Goal: Contribute content: Add original content to the website for others to see

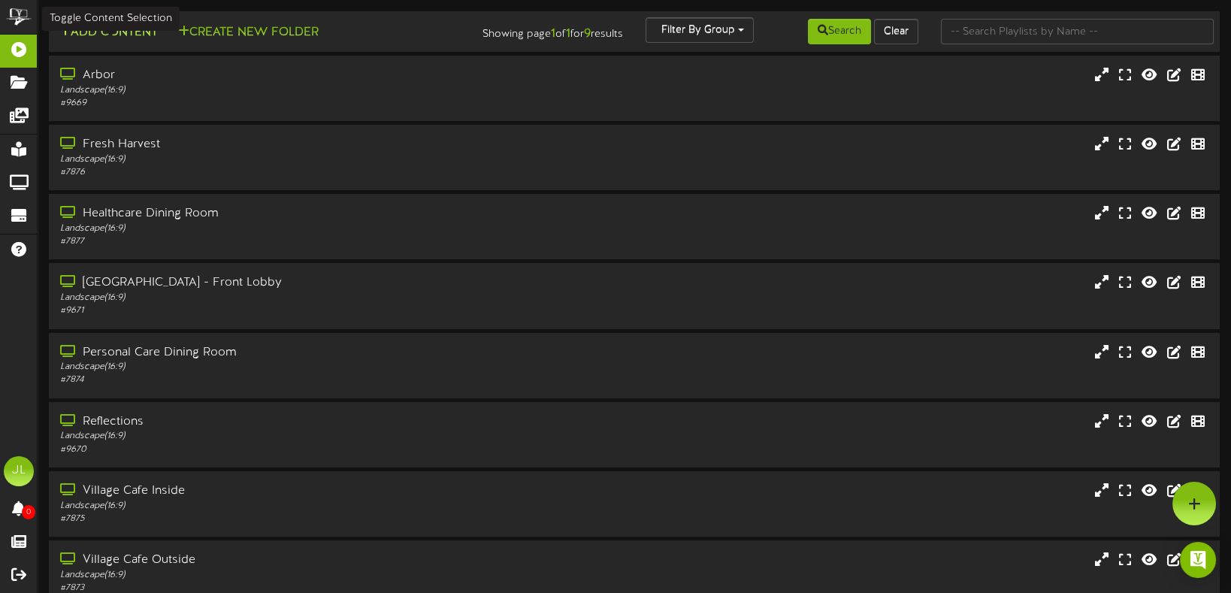
click at [144, 29] on button "Add Content" at bounding box center [109, 32] width 108 height 19
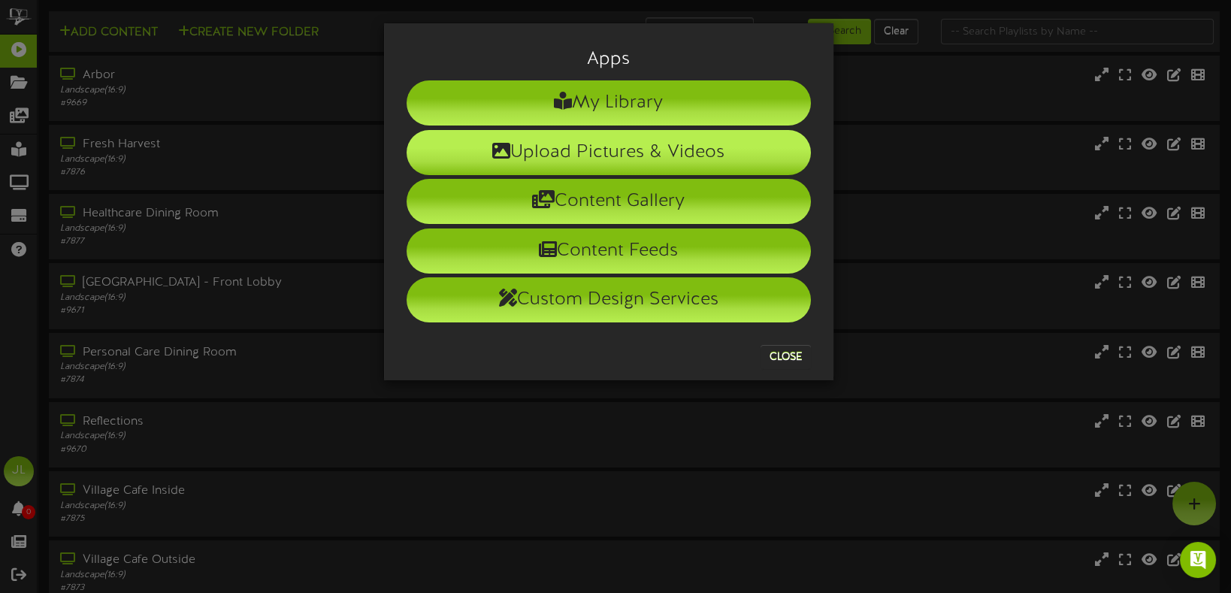
click at [453, 169] on li "Upload Pictures & Videos" at bounding box center [609, 152] width 404 height 45
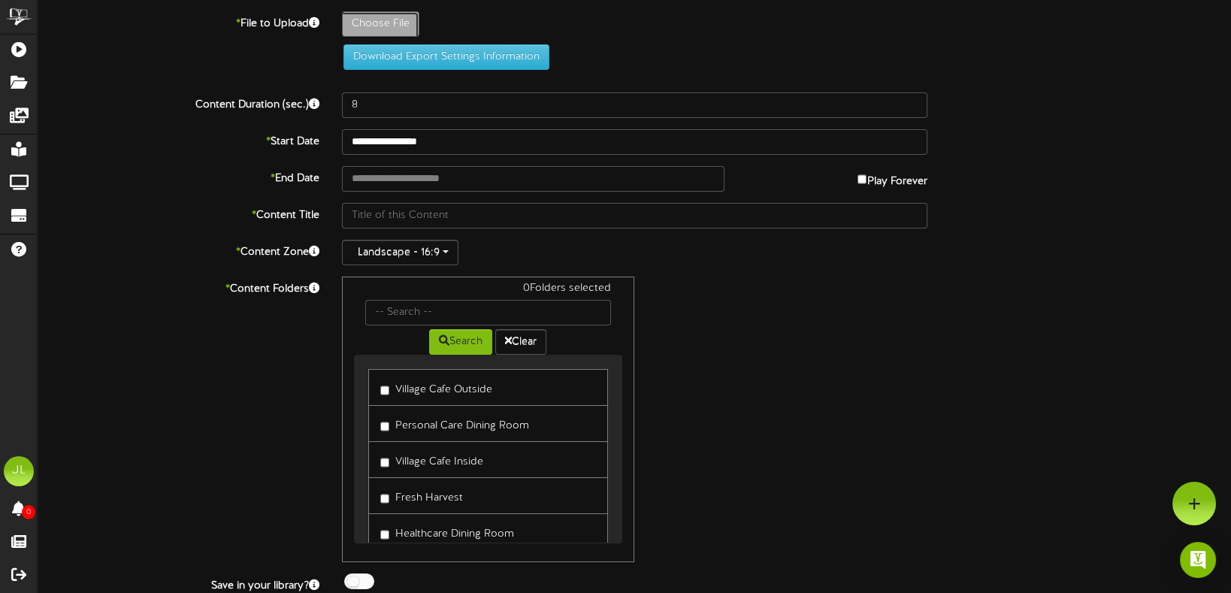
type input "**********"
type input "[DATE]"
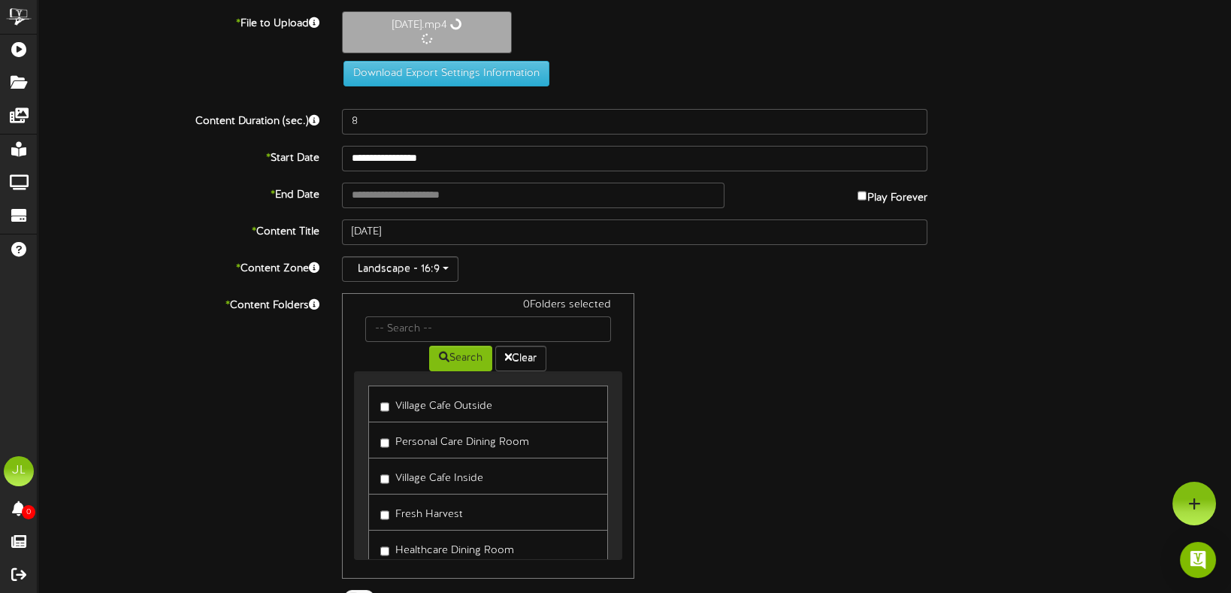
click at [875, 196] on label "Play Forever" at bounding box center [893, 194] width 70 height 23
type input "**********"
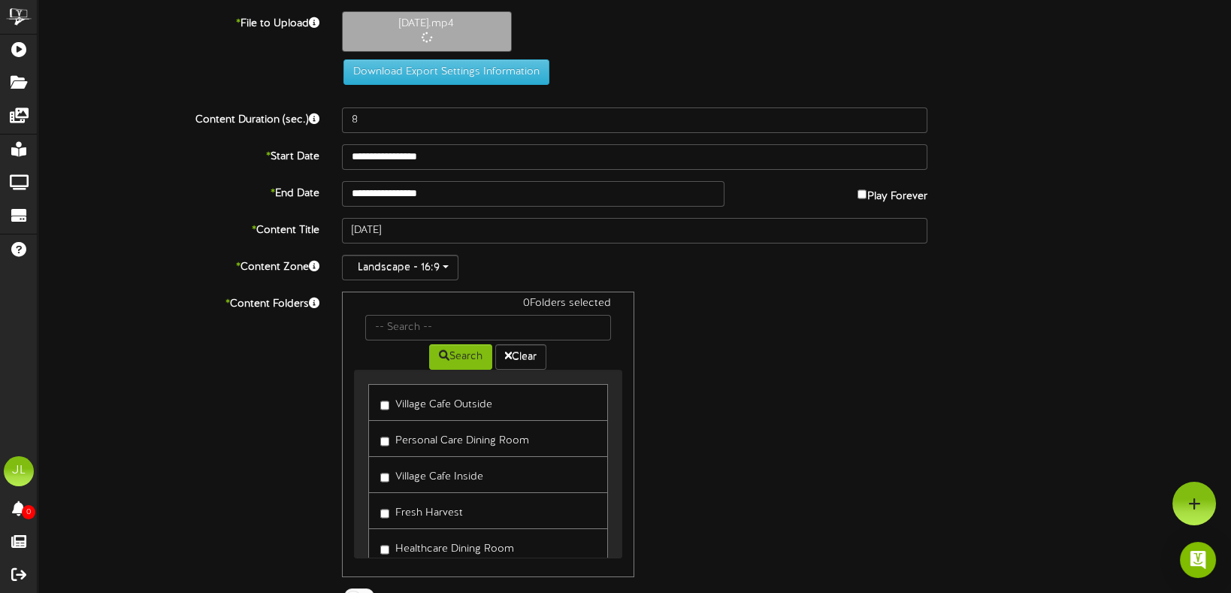
click at [471, 407] on label "Village Cafe Outside" at bounding box center [436, 402] width 112 height 20
click at [502, 436] on label "Personal Care Dining Room" at bounding box center [454, 439] width 149 height 20
type input "20"
click at [445, 514] on label "Fresh Harvest" at bounding box center [421, 511] width 83 height 20
click at [470, 540] on label "Healthcare Dining Room" at bounding box center [447, 547] width 134 height 20
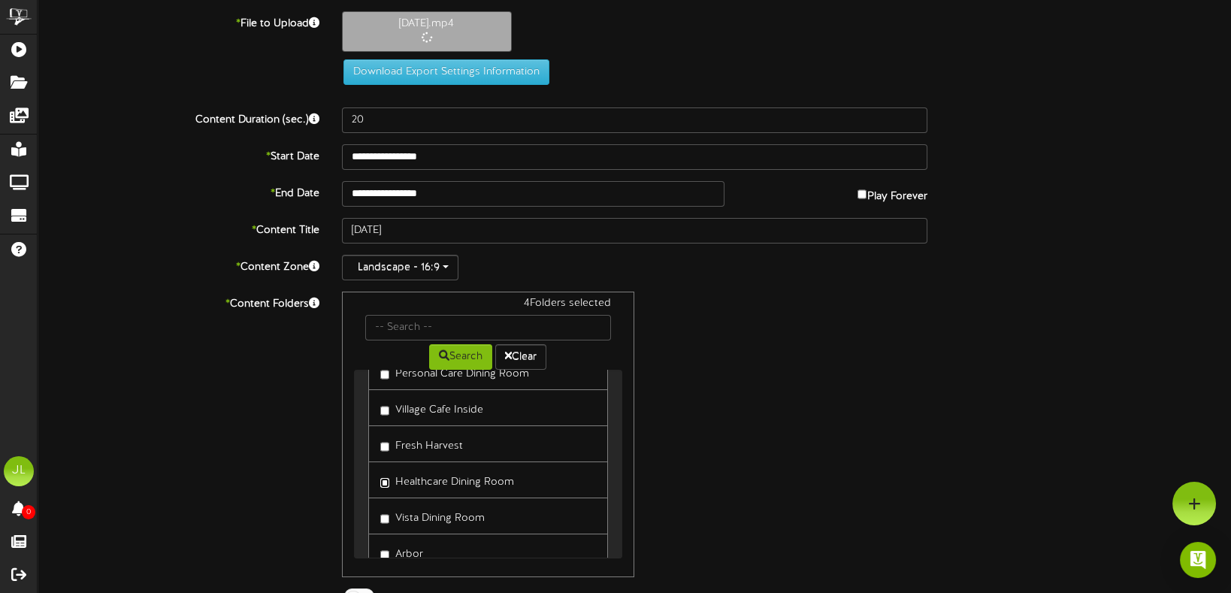
scroll to position [93, 0]
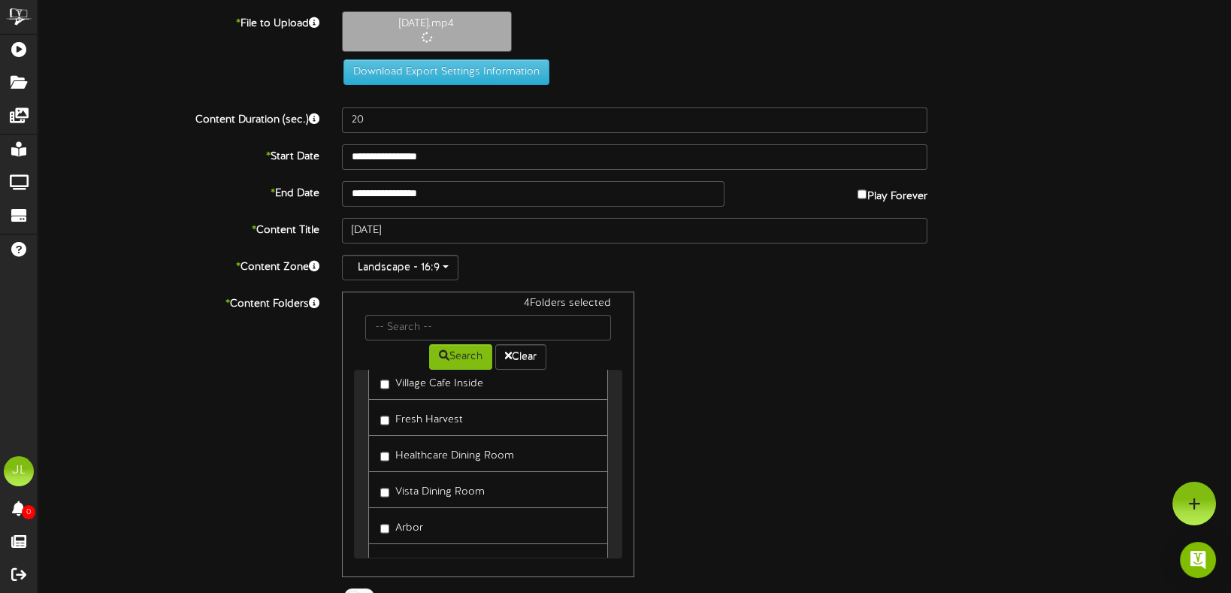
click at [472, 488] on label "Vista Dining Room" at bounding box center [432, 490] width 104 height 20
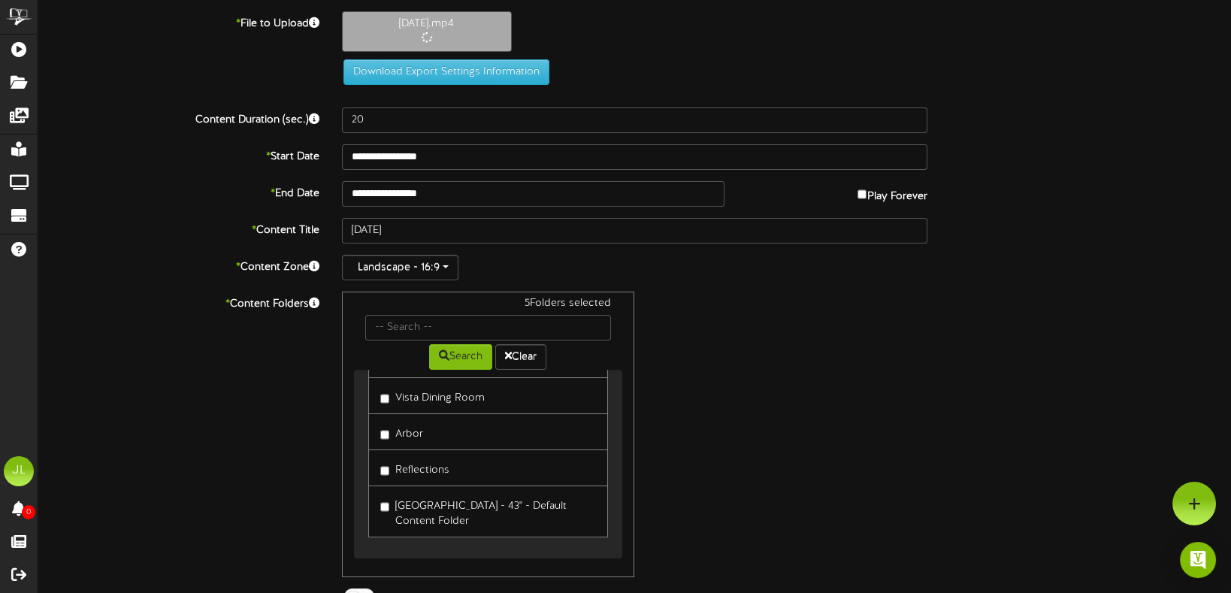
click at [472, 488] on link "[GEOGRAPHIC_DATA] - 43" - Default Content Folder" at bounding box center [488, 512] width 241 height 52
click at [472, 497] on label "[GEOGRAPHIC_DATA] - 43" - Default Content Folder" at bounding box center [488, 511] width 217 height 35
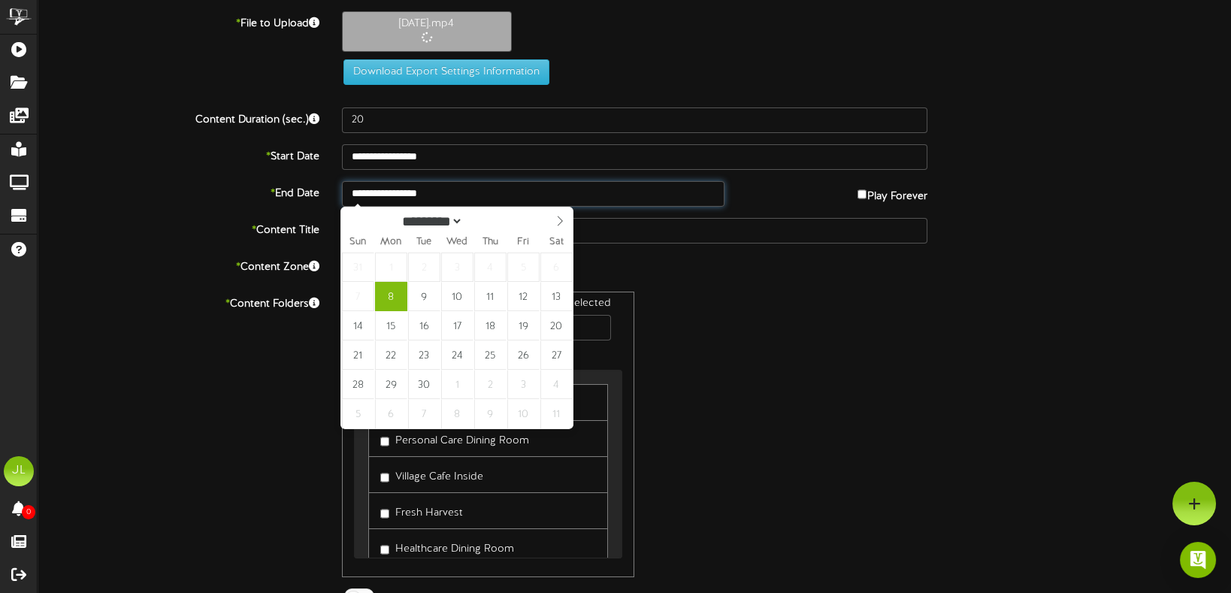
click at [408, 185] on input "**********" at bounding box center [533, 194] width 383 height 26
type input "**********"
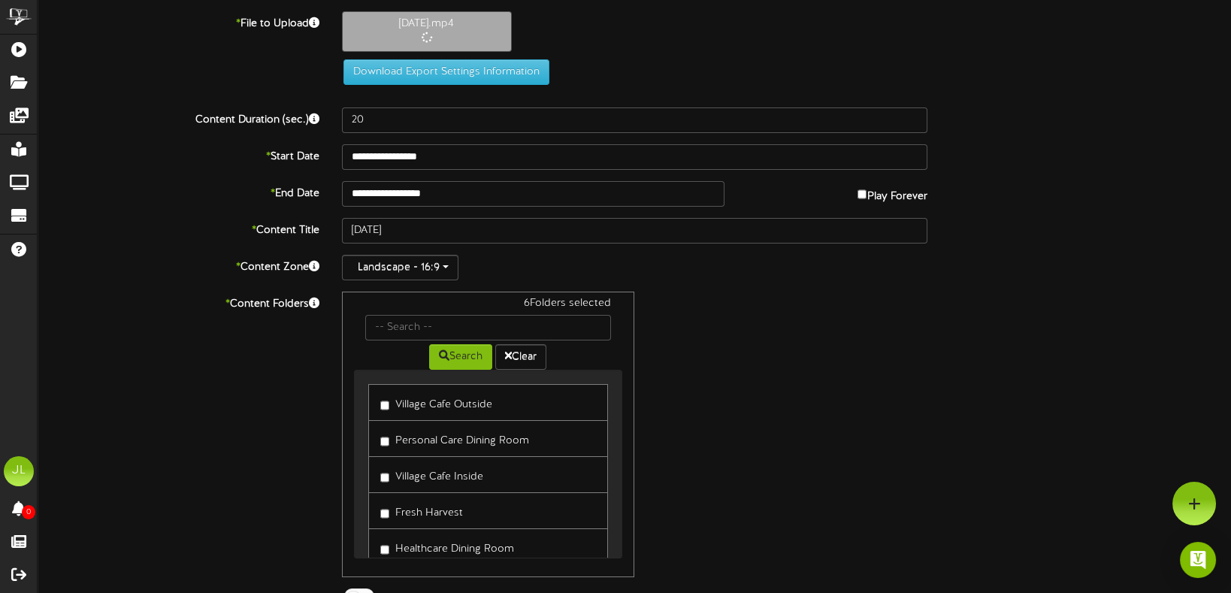
click at [740, 350] on div "6 Folders selected Search Clear Village Cafe Outside Personal Care Dining Room …" at bounding box center [635, 435] width 608 height 286
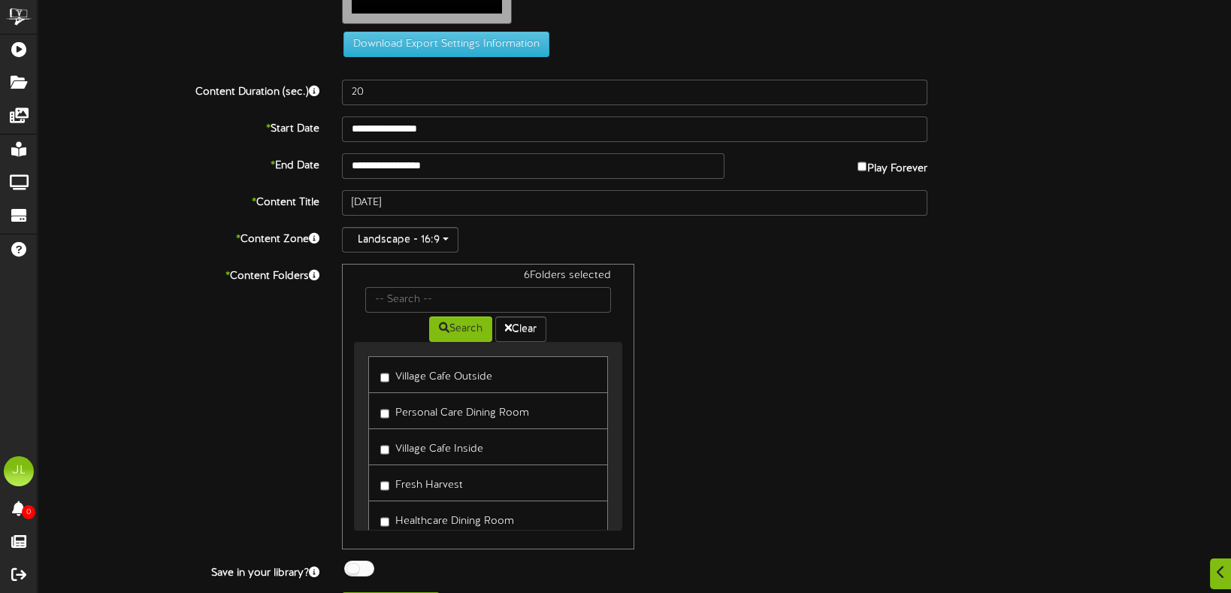
scroll to position [136, 0]
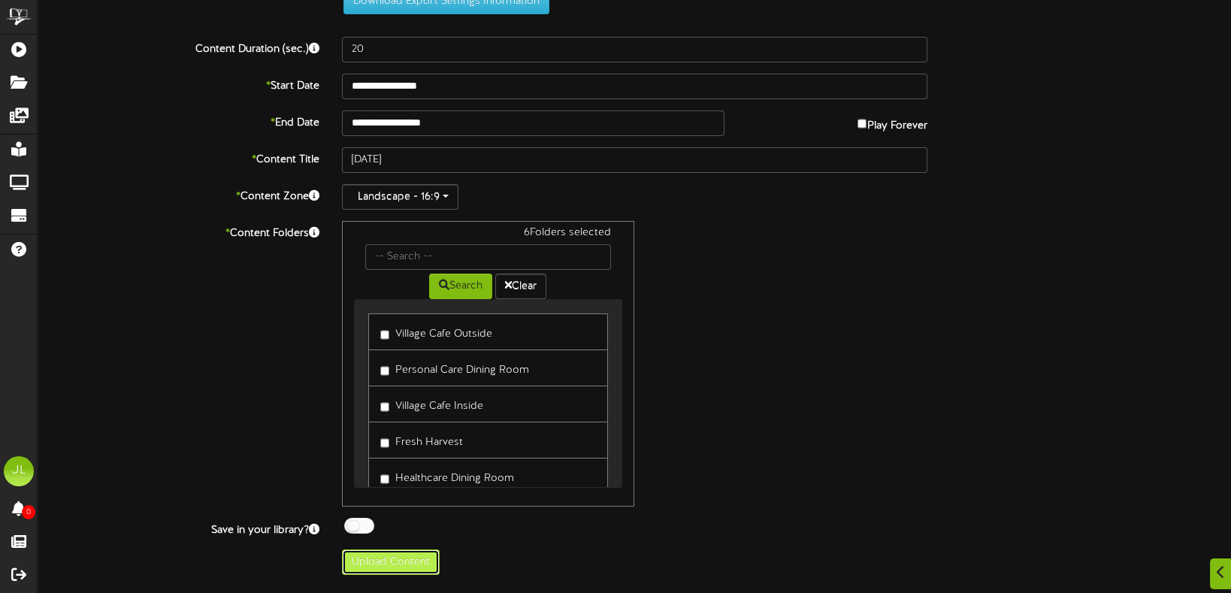
click at [407, 568] on button "Upload Content" at bounding box center [391, 563] width 98 height 26
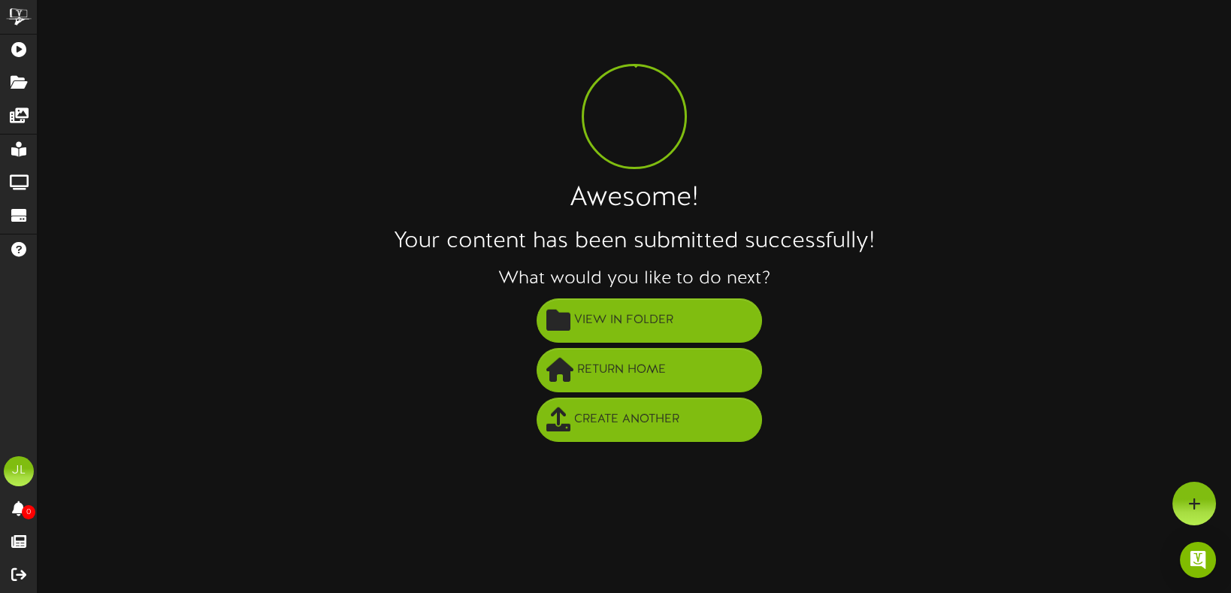
scroll to position [0, 0]
click at [680, 286] on h3 "What would you like to do next?" at bounding box center [642, 279] width 1208 height 20
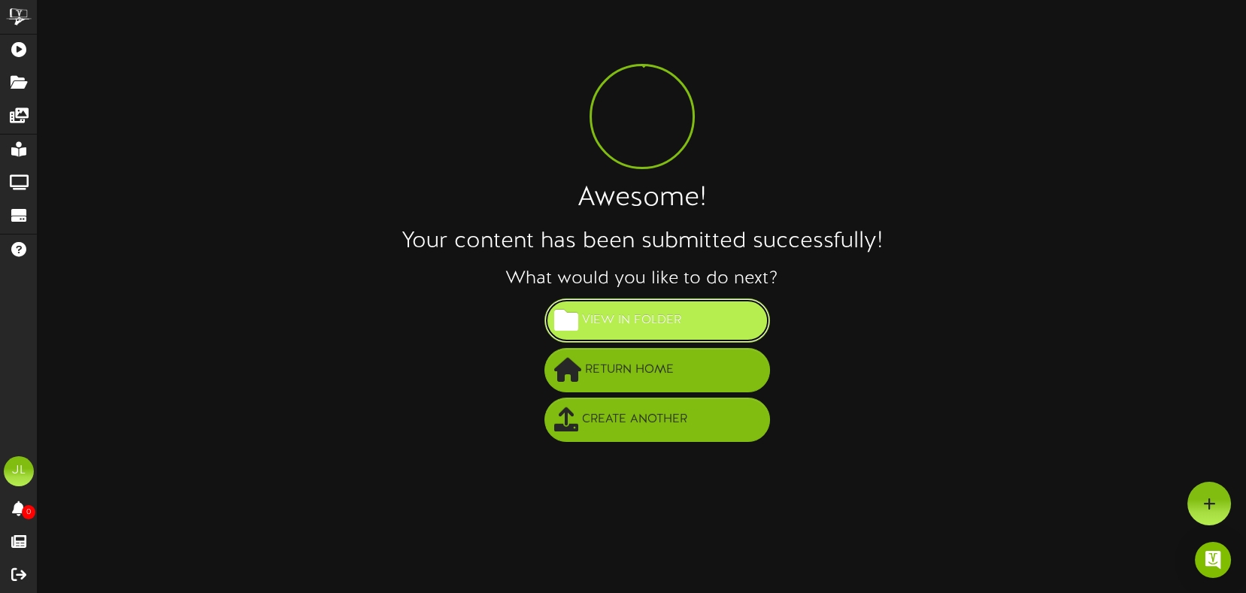
click at [680, 309] on span "View in Folder" at bounding box center [631, 320] width 107 height 25
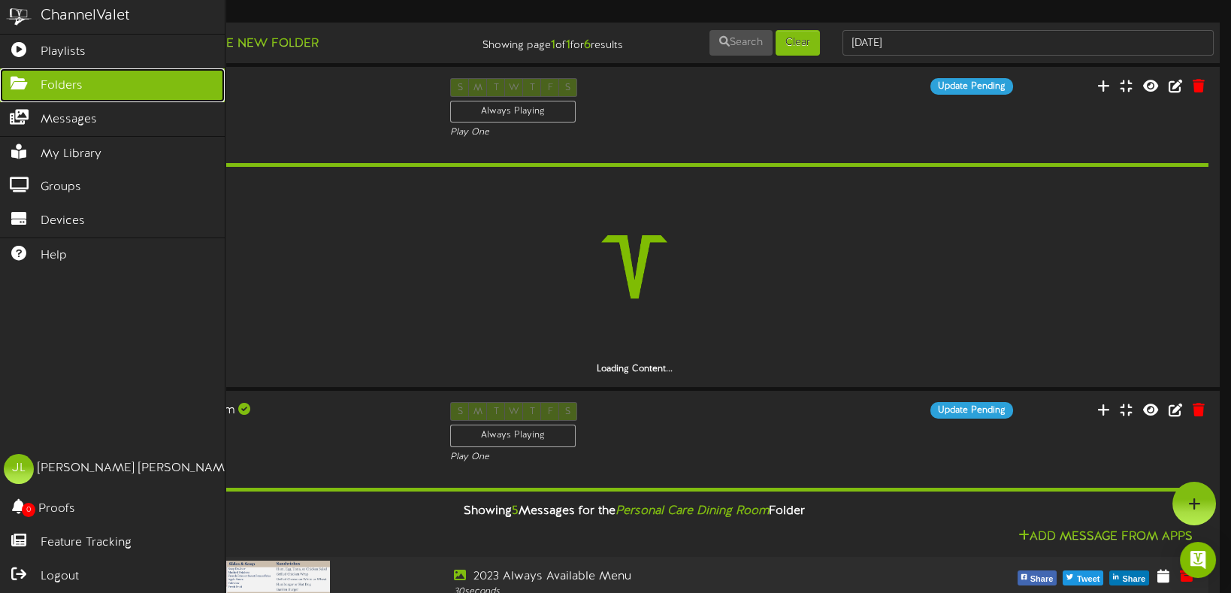
click at [28, 89] on link "Folders" at bounding box center [112, 85] width 225 height 34
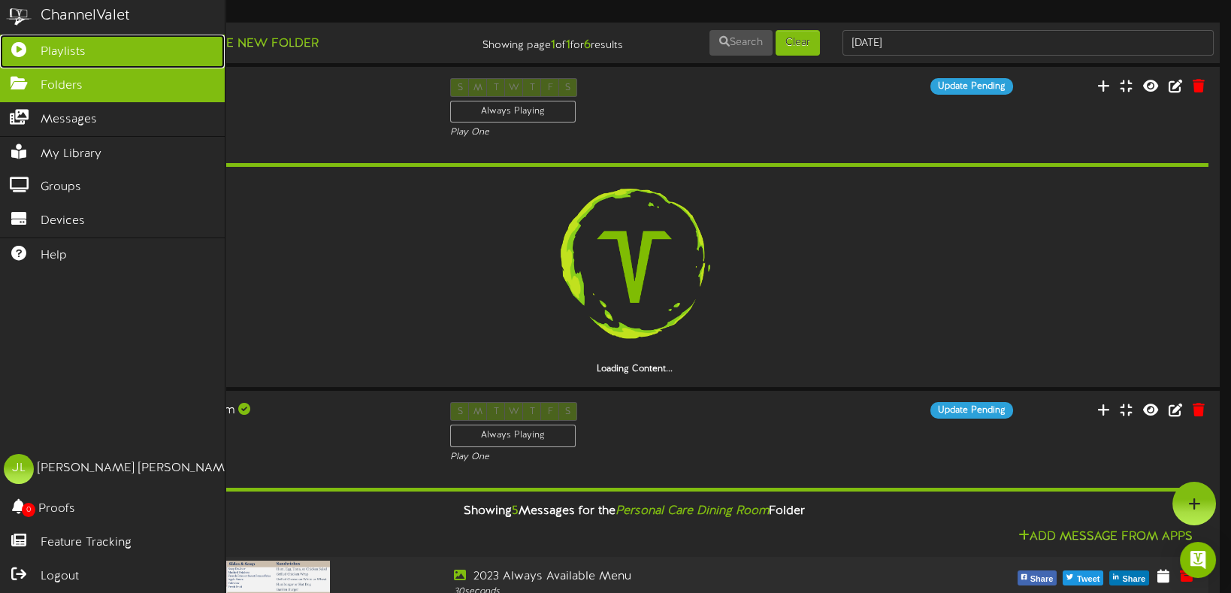
click at [47, 52] on span "Playlists" at bounding box center [63, 52] width 45 height 17
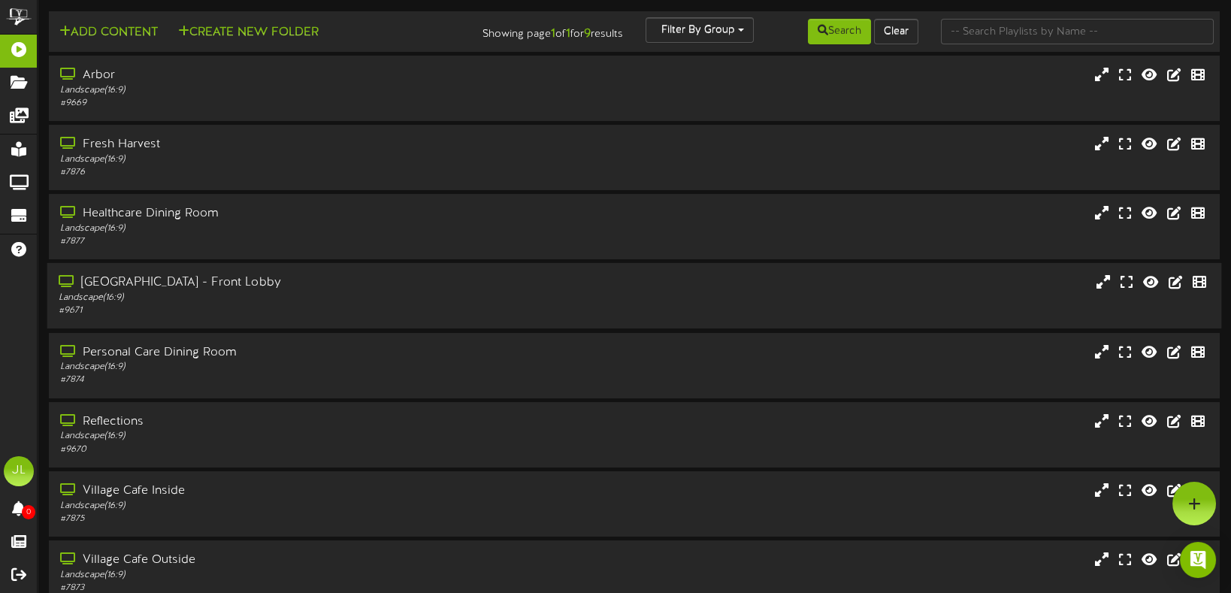
click at [171, 283] on div "[GEOGRAPHIC_DATA] - Front Lobby" at bounding box center [292, 282] width 467 height 17
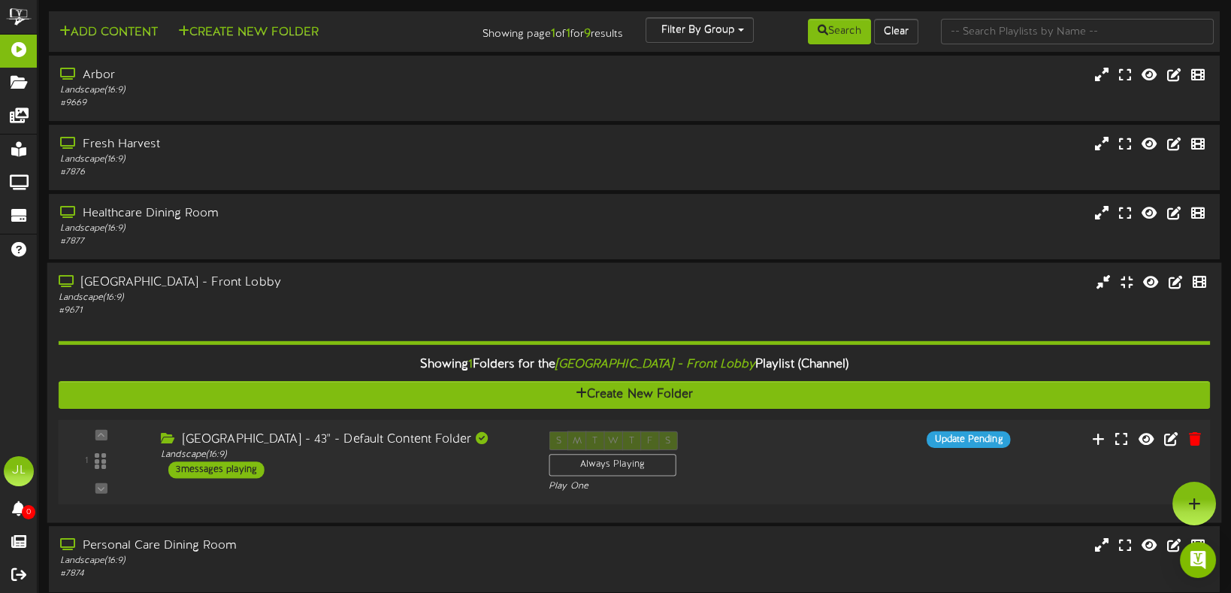
click at [117, 450] on div "1" at bounding box center [101, 462] width 74 height 61
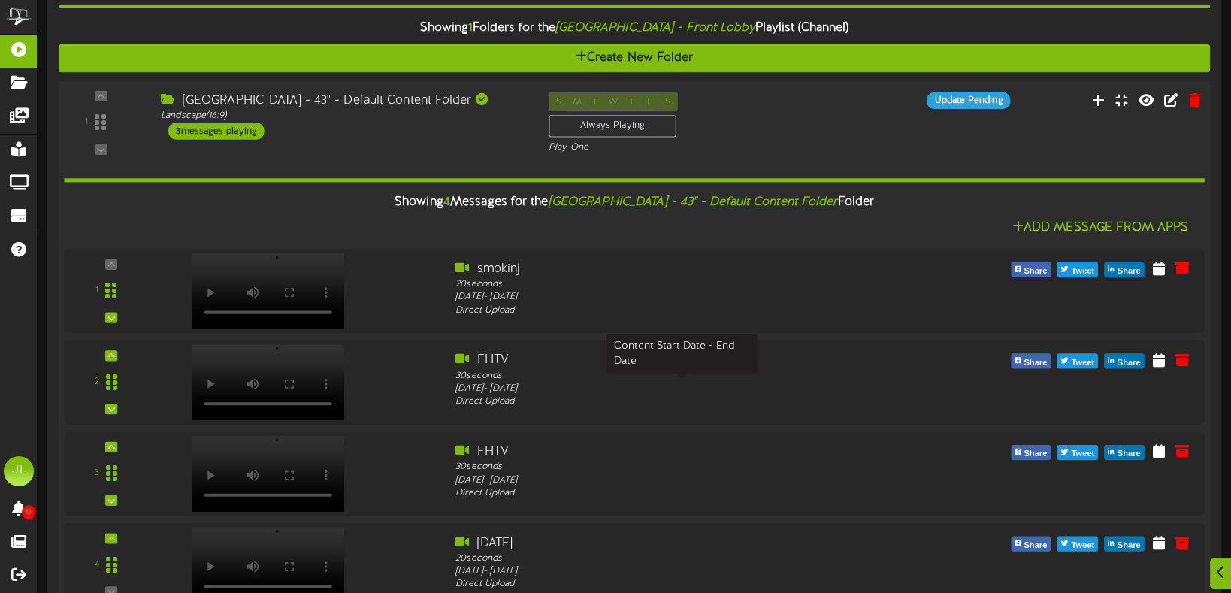
scroll to position [375, 0]
